Goal: Task Accomplishment & Management: Manage account settings

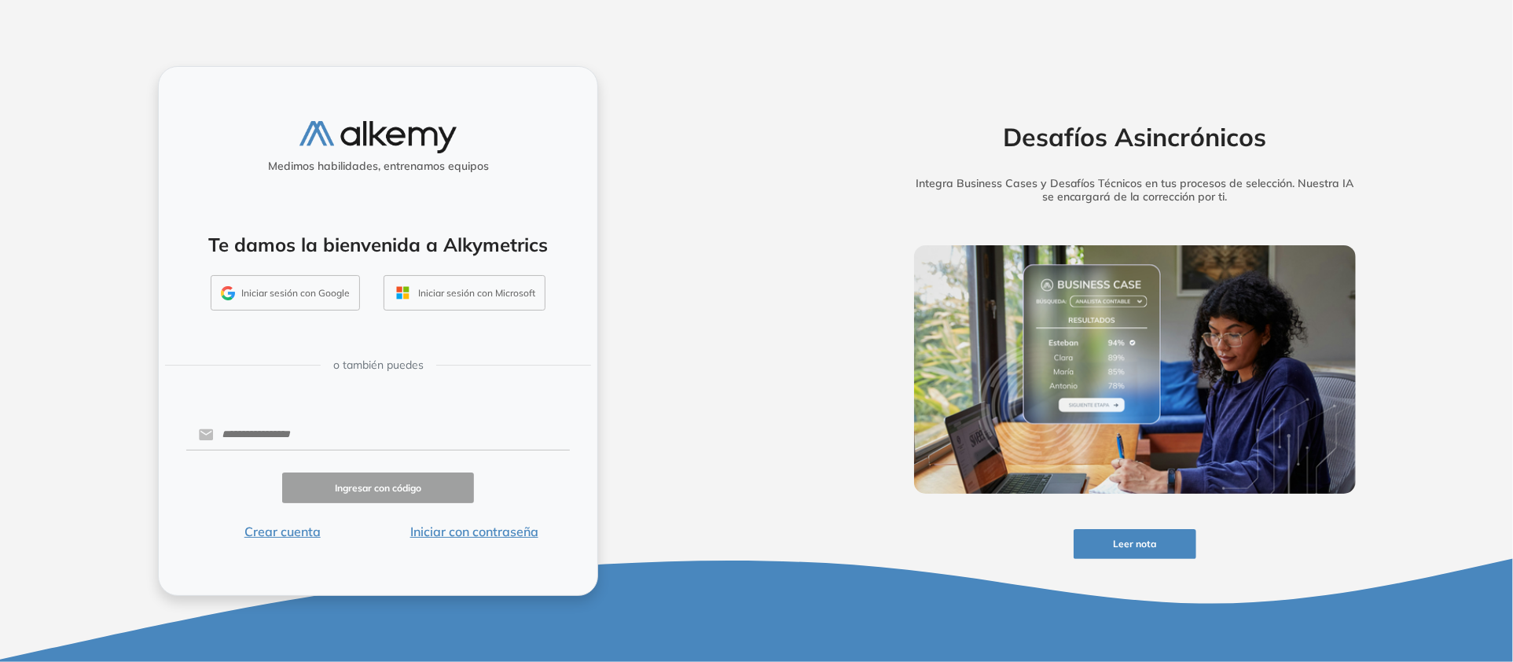
click at [395, 430] on form "Ingresar con código Crear cuenta Iniciar con contraseña" at bounding box center [378, 479] width 384 height 124
click at [381, 420] on input "text" at bounding box center [392, 435] width 356 height 30
click at [958, 271] on img at bounding box center [1135, 369] width 442 height 248
click at [898, 123] on h2 "Desafíos Asincrónicos" at bounding box center [1135, 137] width 490 height 30
click at [413, 430] on form "Ingresar con código Crear cuenta Iniciar con contraseña" at bounding box center [378, 479] width 384 height 124
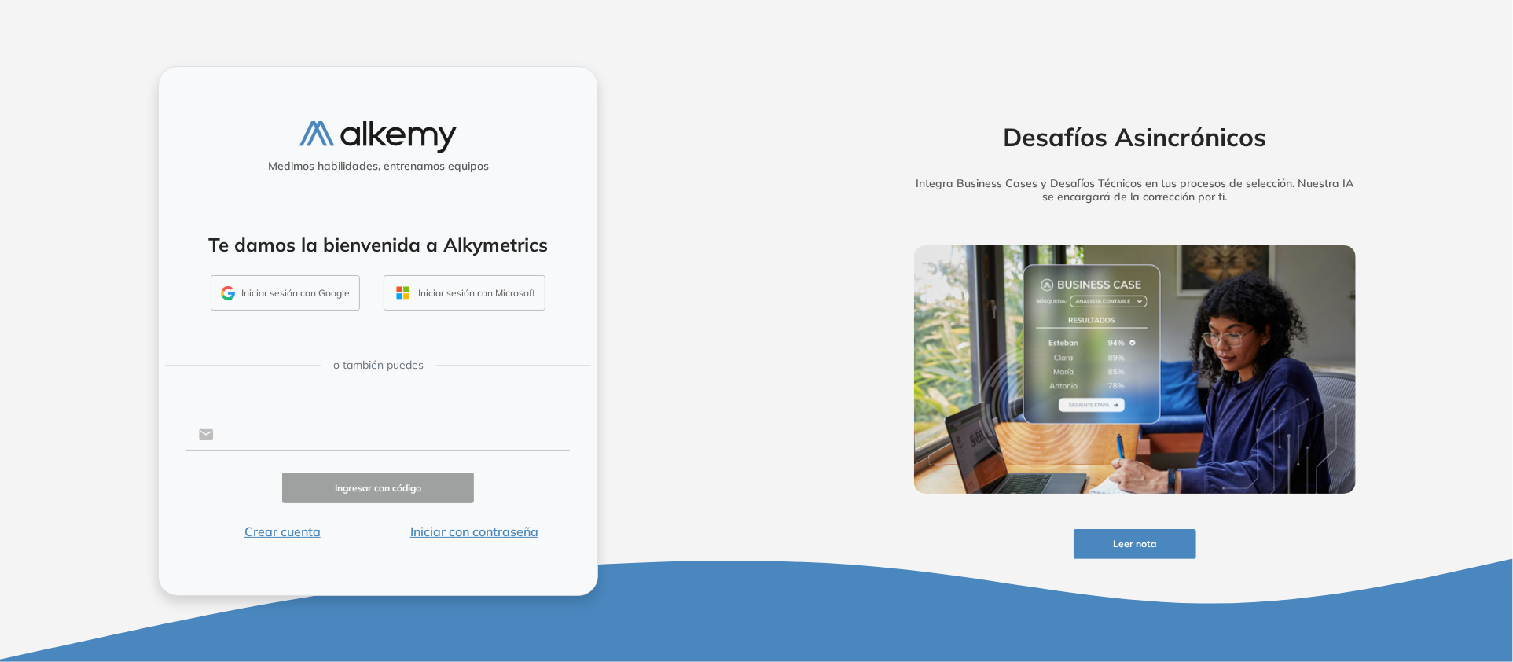
click at [415, 420] on input "text" at bounding box center [392, 435] width 356 height 30
click at [570, 541] on button "Iniciar con contraseña" at bounding box center [474, 531] width 192 height 19
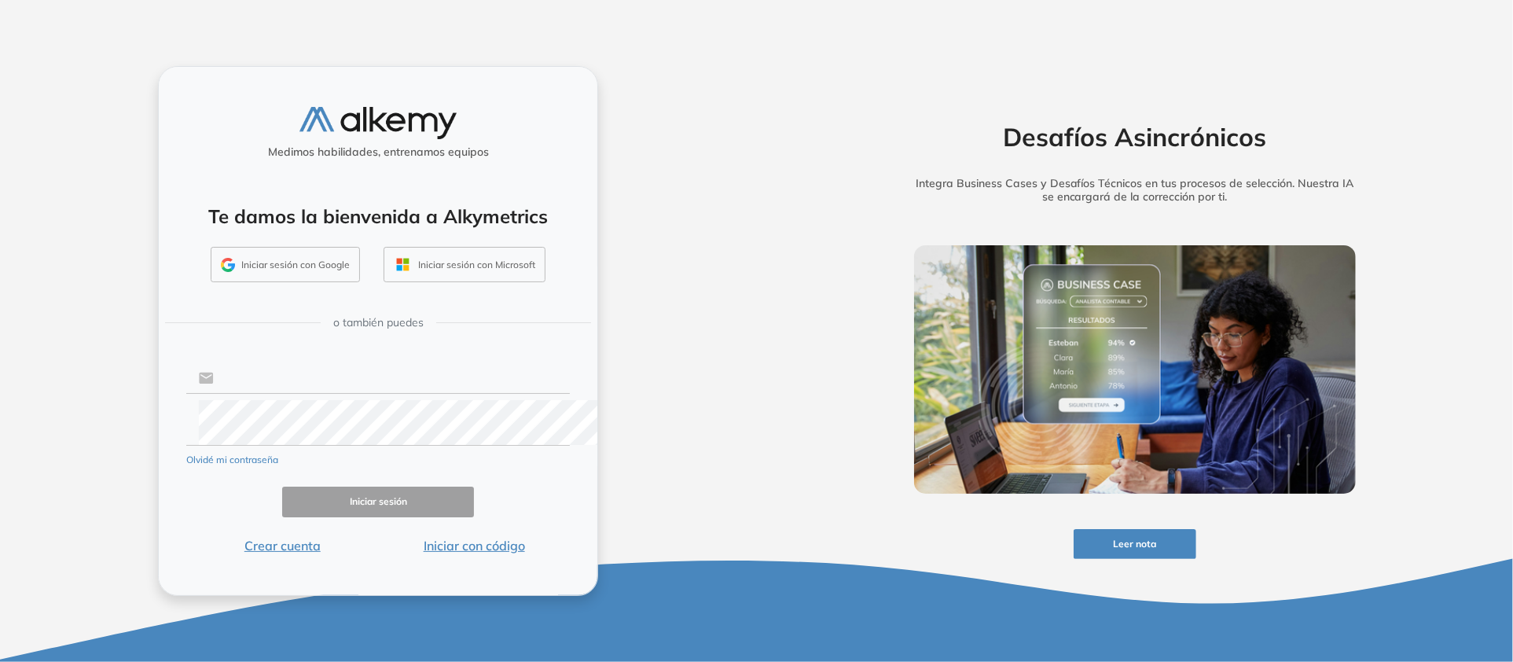
type input "**********"
click at [447, 393] on input "**********" at bounding box center [392, 378] width 356 height 30
click at [282, 517] on button "Iniciar sesión" at bounding box center [378, 502] width 192 height 31
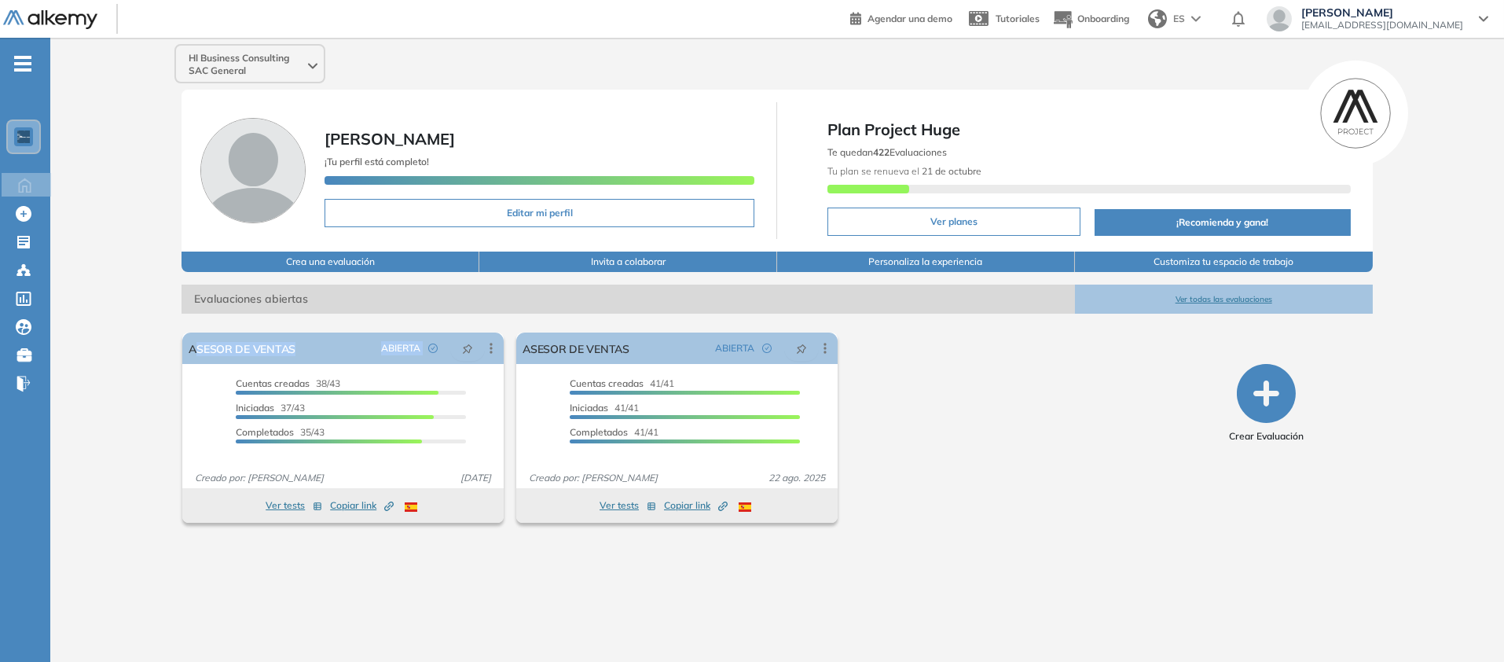
scroll to position [84, 0]
drag, startPoint x: 0, startPoint y: 0, endPoint x: 308, endPoint y: 437, distance: 534.7
click at [308, 437] on div "ASESOR DE VENTAS ABIERTA Editar Los siguientes tests ya no están disponibles o …" at bounding box center [342, 410] width 321 height 156
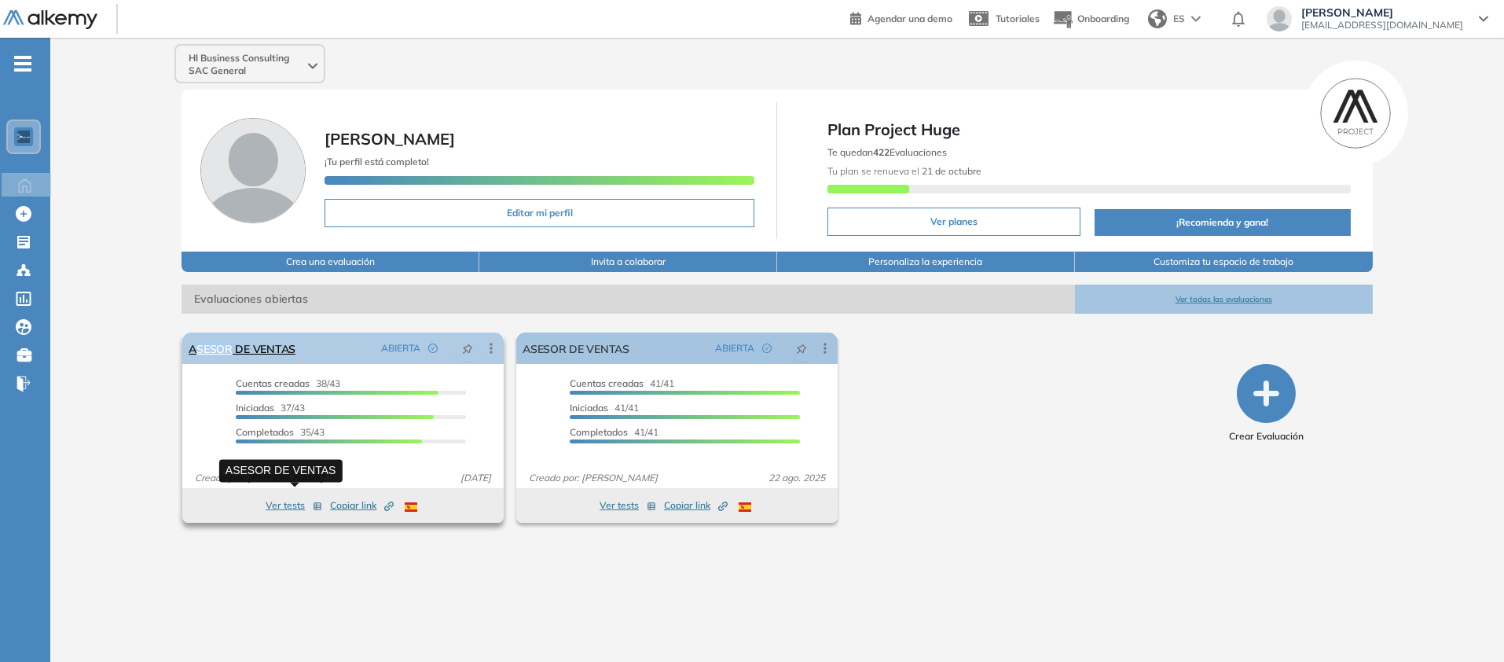
click at [296, 364] on link "ASESOR DE VENTAS" at bounding box center [242, 347] width 107 height 31
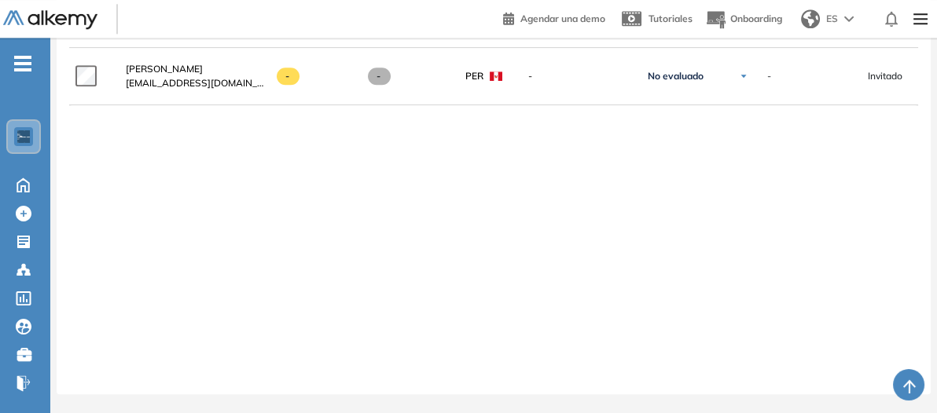
scroll to position [4620, 0]
